Goal: Use online tool/utility

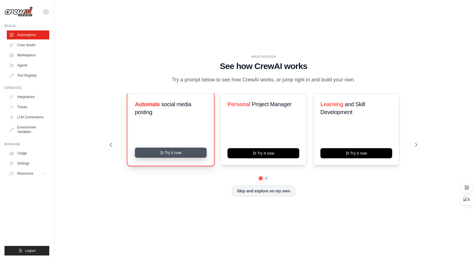
click at [176, 158] on button "Try it now" at bounding box center [171, 153] width 72 height 10
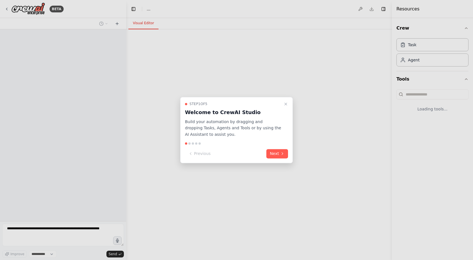
select select "****"
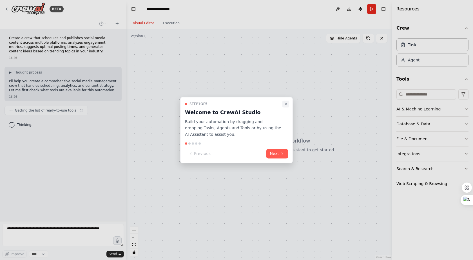
click at [283, 103] on button "Close walkthrough" at bounding box center [286, 104] width 7 height 7
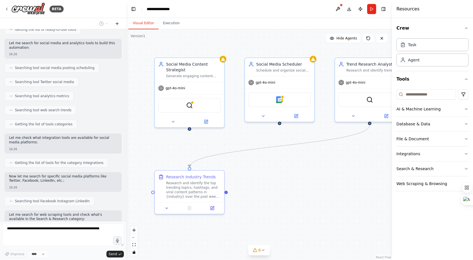
scroll to position [76, 0]
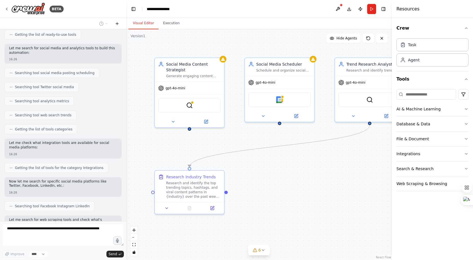
click at [117, 25] on icon at bounding box center [117, 23] width 5 height 5
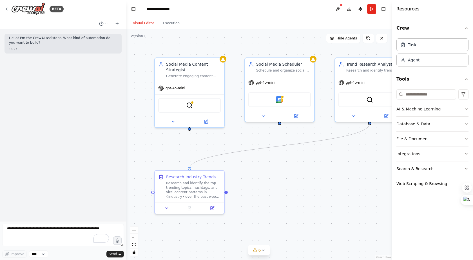
click at [372, 127] on circle "Edge from 88fd0dbe-4318-4daf-b3ea-71a1ff05bd7f to 1c98af36-0250-462a-9c1c-704e5…" at bounding box center [370, 128] width 6 height 6
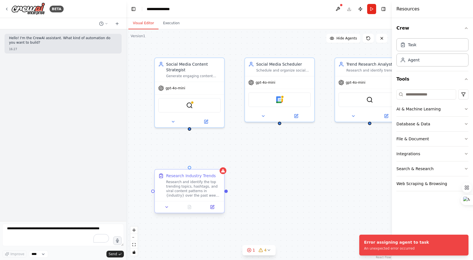
click at [192, 170] on div "Research Industry Trends Research and identify the top trending topics, hashtag…" at bounding box center [189, 186] width 69 height 32
click at [190, 170] on div "Research Industry Trends Research and identify the top trending topics, hashtag…" at bounding box center [189, 186] width 69 height 32
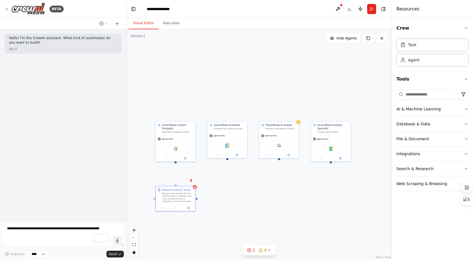
click at [349, 43] on div "Social Media Content Strategist Generate engaging content ideas and optimize po…" at bounding box center [259, 144] width 266 height 231
click at [176, 165] on div "Social Media Content Strategist Generate engaging content ideas and optimize po…" at bounding box center [259, 144] width 266 height 231
click at [118, 24] on icon at bounding box center [117, 24] width 3 height 0
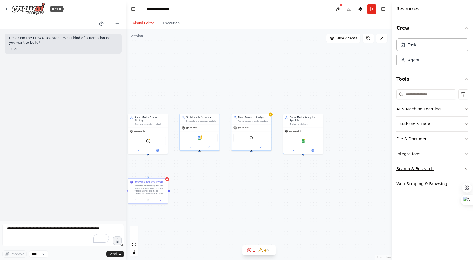
click at [412, 167] on div "Search & Research" at bounding box center [415, 169] width 37 height 6
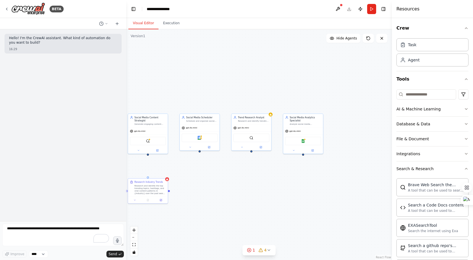
click at [328, 81] on div "Social Media Content Strategist Generate engaging content ideas and optimize po…" at bounding box center [259, 144] width 266 height 231
click at [341, 127] on div "Social Media Content Strategist Generate engaging content ideas and optimize po…" at bounding box center [259, 144] width 266 height 231
